Goal: Task Accomplishment & Management: Use online tool/utility

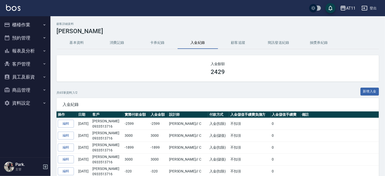
click at [30, 63] on button "客戶管理" at bounding box center [25, 63] width 46 height 13
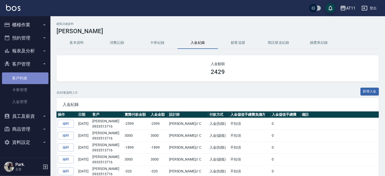
click at [23, 75] on link "客戶列表" at bounding box center [25, 78] width 46 height 12
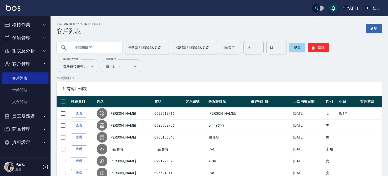
click at [96, 46] on input "text" at bounding box center [94, 48] width 47 height 14
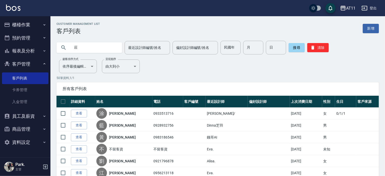
type input "莊"
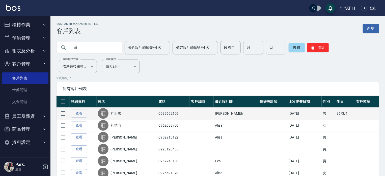
click at [90, 115] on td "查看" at bounding box center [83, 113] width 27 height 12
click at [84, 113] on link "查看" at bounding box center [79, 113] width 16 height 8
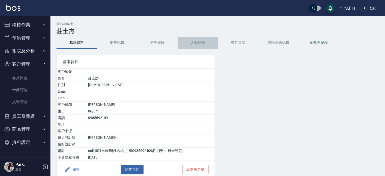
click at [197, 41] on button "入金紀錄" at bounding box center [198, 43] width 40 height 12
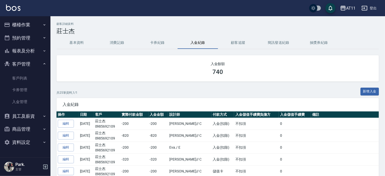
click at [372, 91] on button "新增入金" at bounding box center [370, 91] width 19 height 8
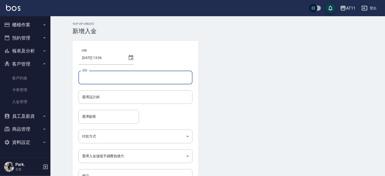
click at [110, 76] on input "金額" at bounding box center [136, 77] width 114 height 14
type input "-320"
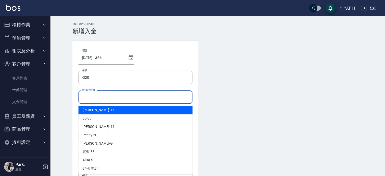
click at [95, 100] on input "選擇設計師" at bounding box center [136, 96] width 110 height 9
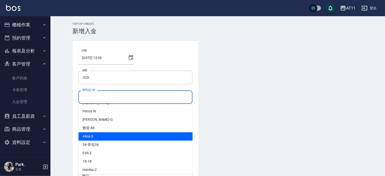
scroll to position [51, 0]
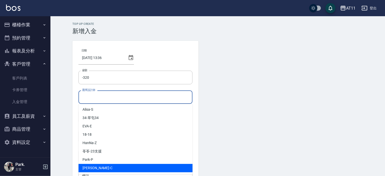
click at [105, 164] on div "[PERSON_NAME]" at bounding box center [136, 167] width 114 height 8
type input "[PERSON_NAME]"
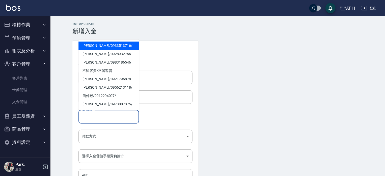
click at [104, 117] on input "選擇顧客" at bounding box center [109, 116] width 56 height 9
click at [99, 44] on span "[PERSON_NAME]/ 0985692109" at bounding box center [109, 45] width 61 height 8
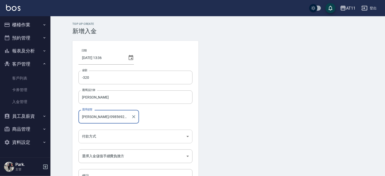
type input "[PERSON_NAME]/0985692109"
click at [98, 138] on body "AT11 登出 櫃檯作業 打帳單 帳單列表 現金收支登錄 材料自購登錄 每日結帳 排班表 現場電腦打卡 掃碼打卡 預約管理 預約管理 單日預約紀錄 單週預約紀…" at bounding box center [192, 105] width 385 height 210
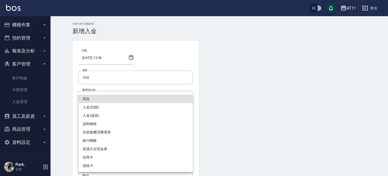
click at [95, 106] on li "入金(扣除)" at bounding box center [136, 107] width 114 height 8
type input "入金(扣除)"
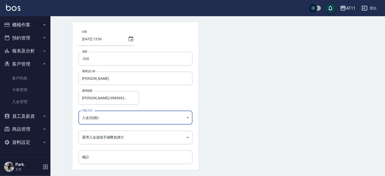
scroll to position [34, 0]
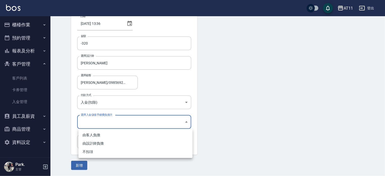
click at [95, 122] on body "AT11 登出 櫃檯作業 打帳單 帳單列表 現金收支登錄 材料自購登錄 每日結帳 排班表 現場電腦打卡 掃碼打卡 預約管理 預約管理 單日預約紀錄 單週預約紀…" at bounding box center [192, 71] width 385 height 210
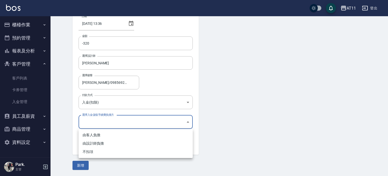
click at [90, 153] on li "不扣項" at bounding box center [136, 151] width 114 height 8
type input "WITHOUTHANDLINGFEE"
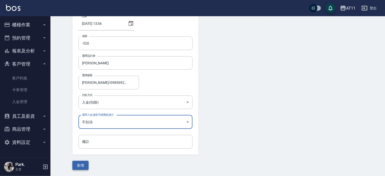
click at [84, 163] on button "新增" at bounding box center [81, 164] width 16 height 9
